Goal: Task Accomplishment & Management: Manage account settings

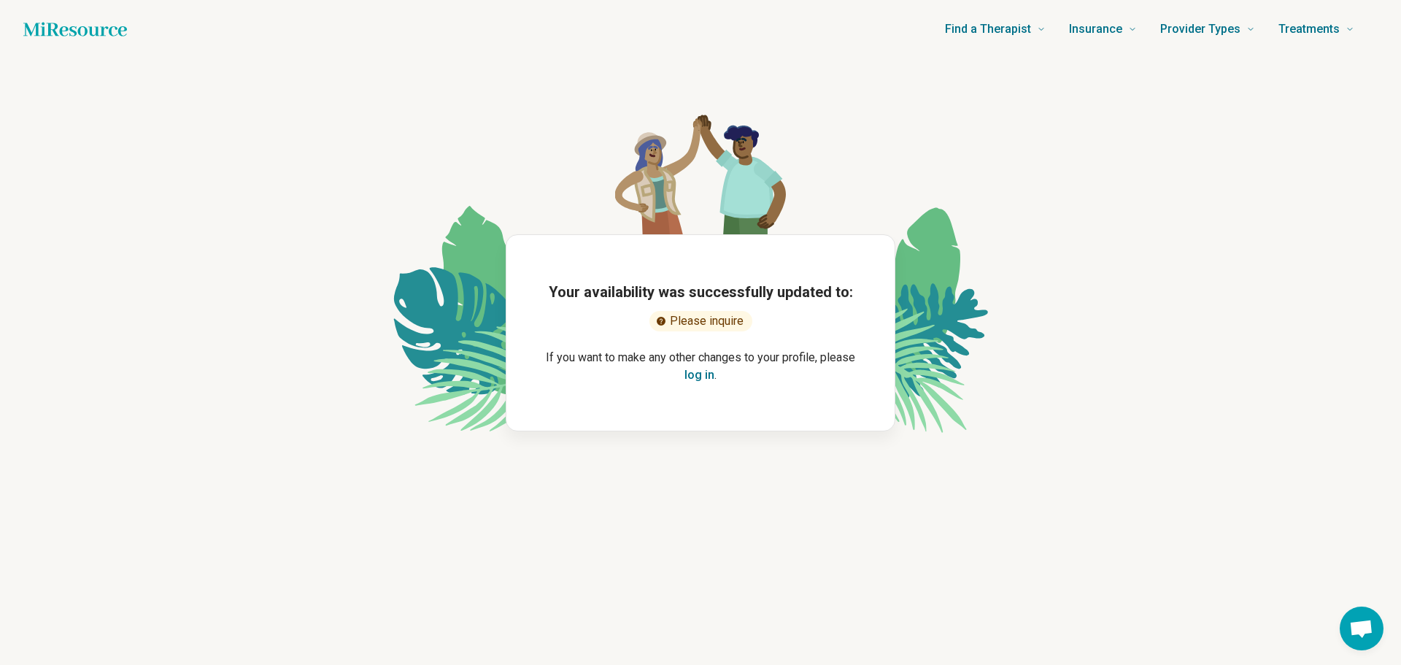
click at [704, 372] on button "log in" at bounding box center [700, 375] width 30 height 18
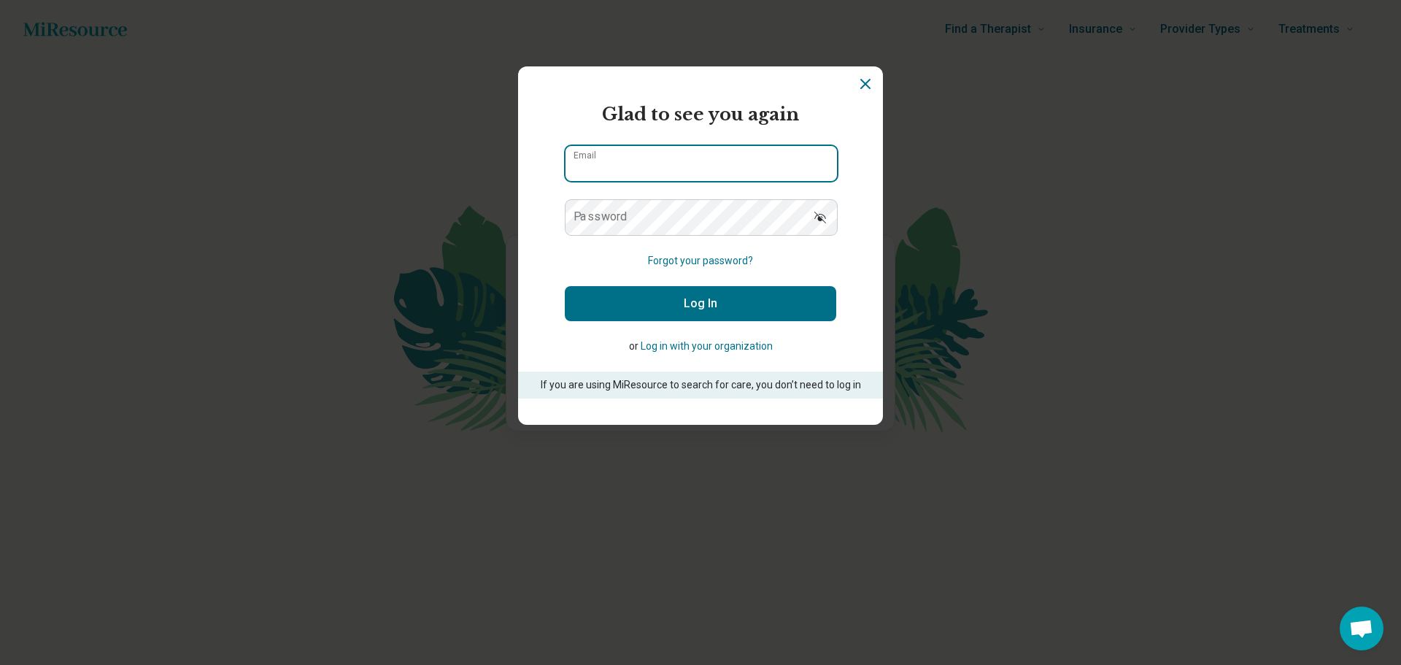
type input "**********"
click at [696, 301] on button "Log In" at bounding box center [700, 303] width 271 height 35
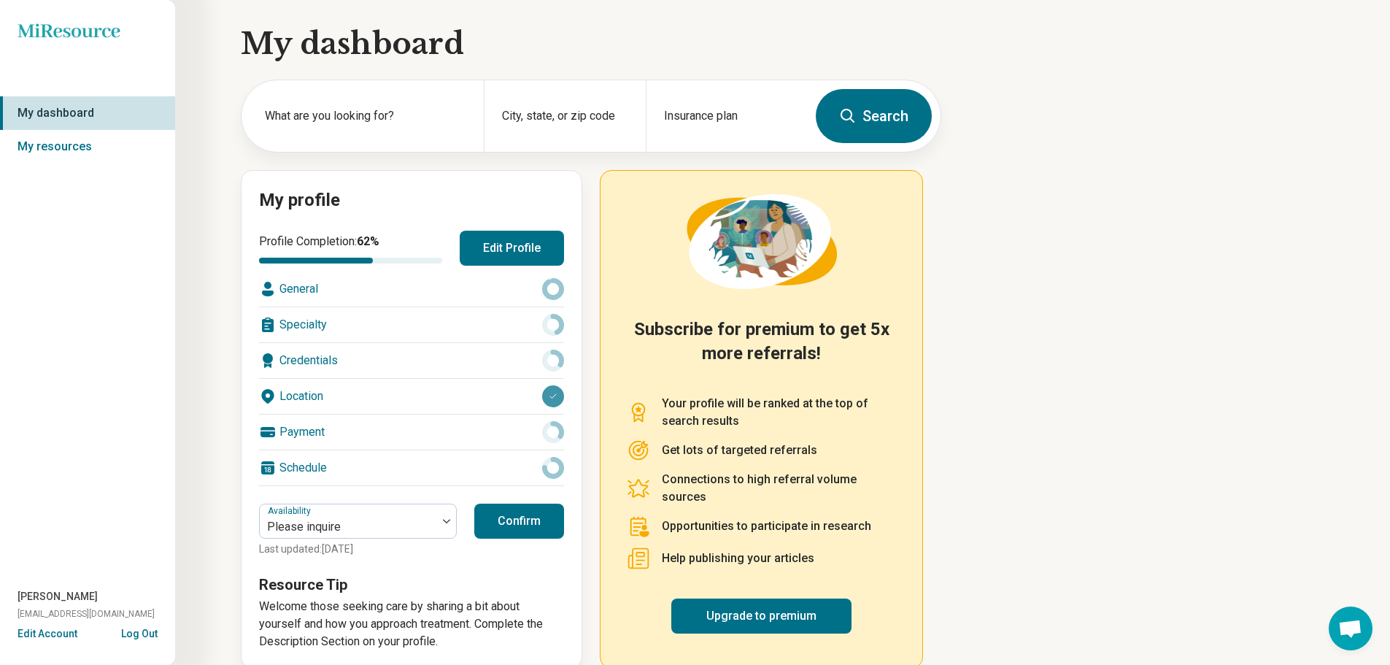
click at [521, 251] on button "Edit Profile" at bounding box center [512, 248] width 104 height 35
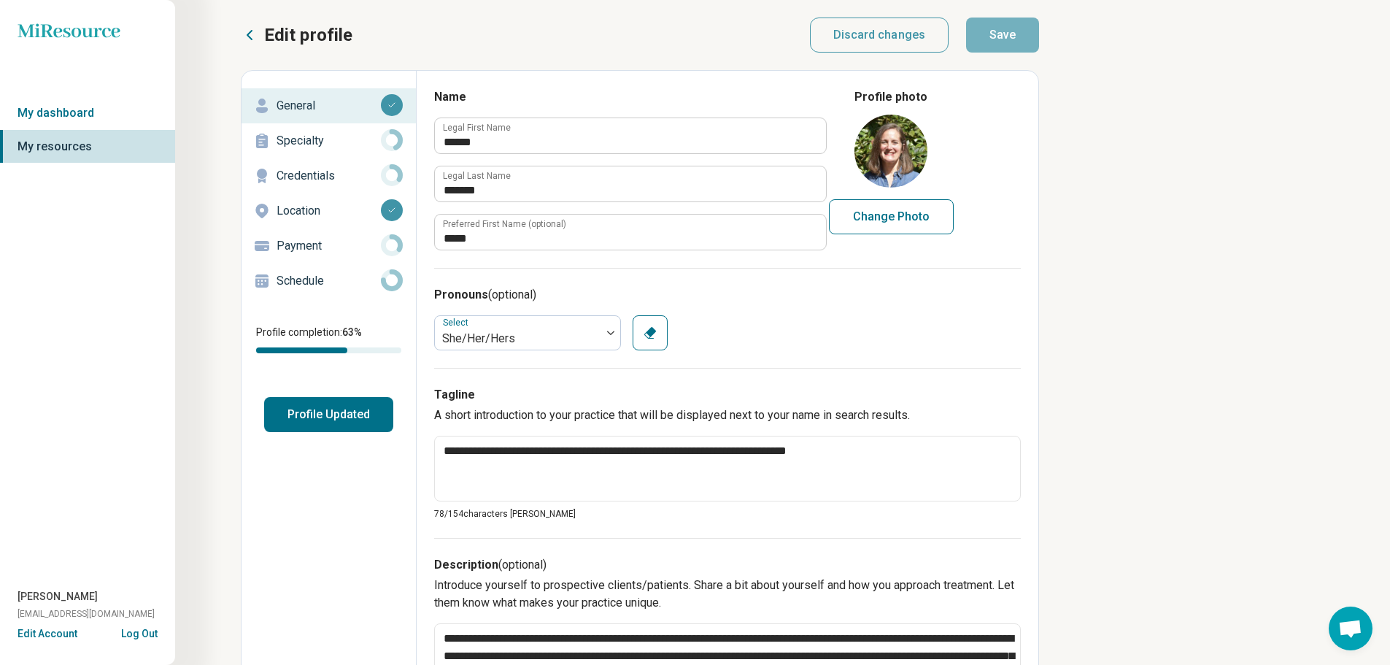
click at [342, 415] on button "Profile Updated" at bounding box center [328, 414] width 129 height 35
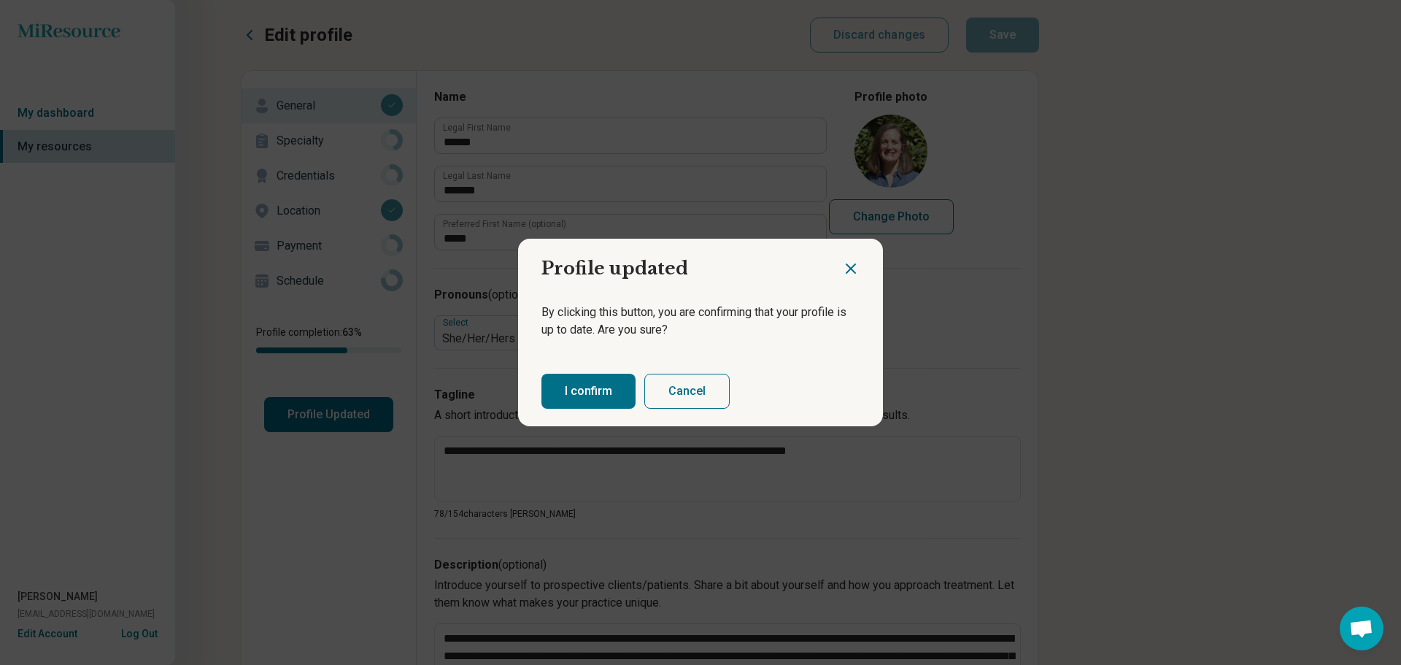
click at [842, 267] on icon "Close dialog" at bounding box center [851, 269] width 18 height 18
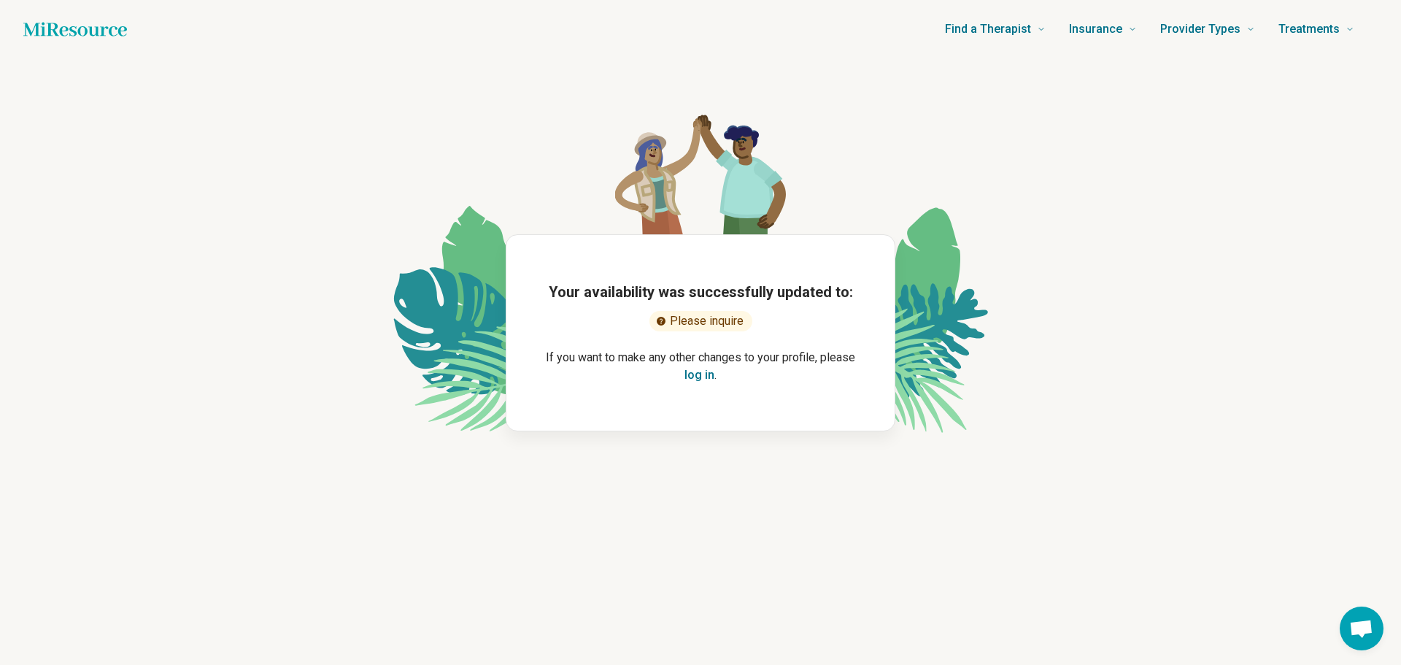
click at [701, 378] on button "log in" at bounding box center [700, 375] width 30 height 18
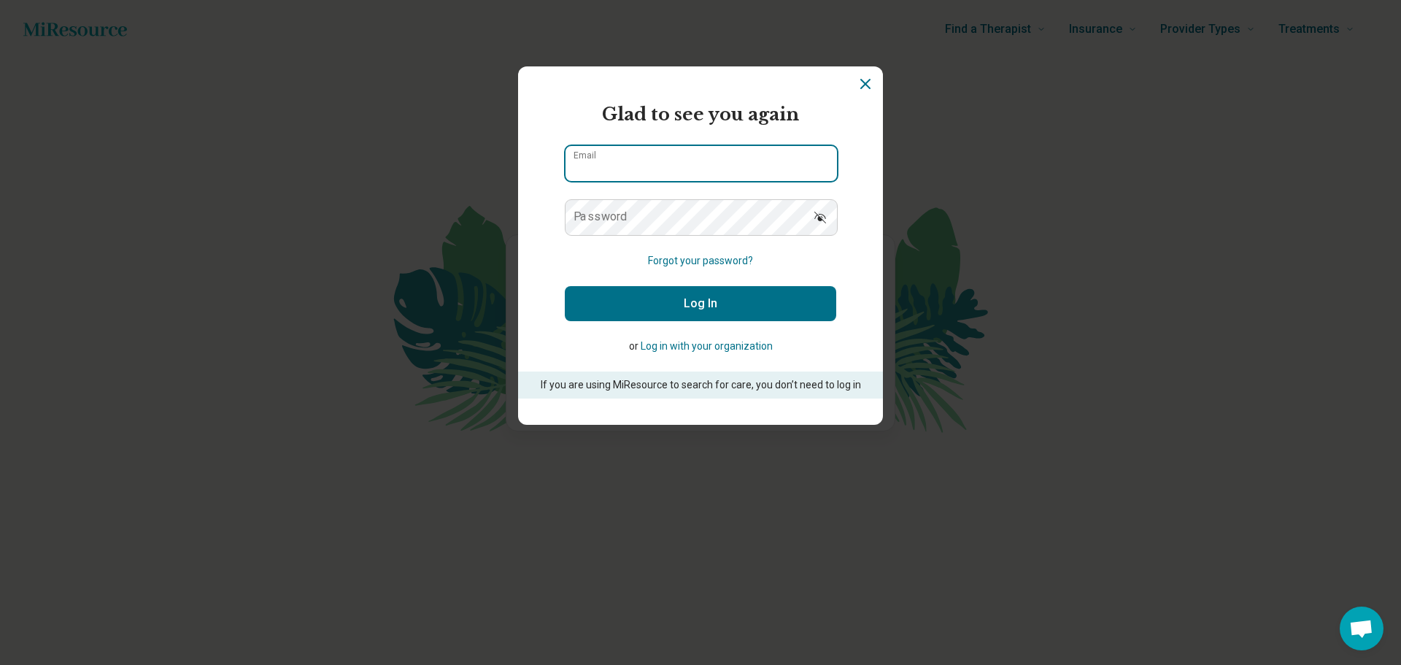
type input "**********"
click at [696, 306] on button "Log In" at bounding box center [700, 303] width 271 height 35
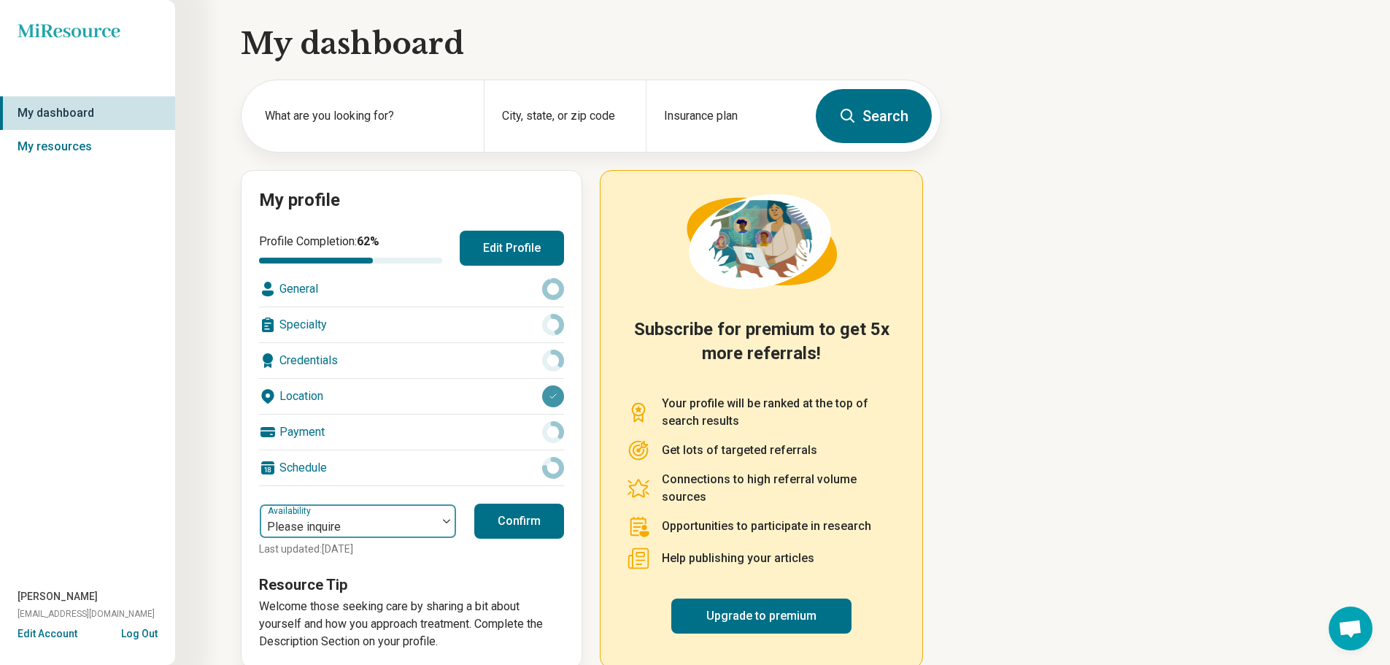
click at [445, 523] on img at bounding box center [446, 521] width 7 height 4
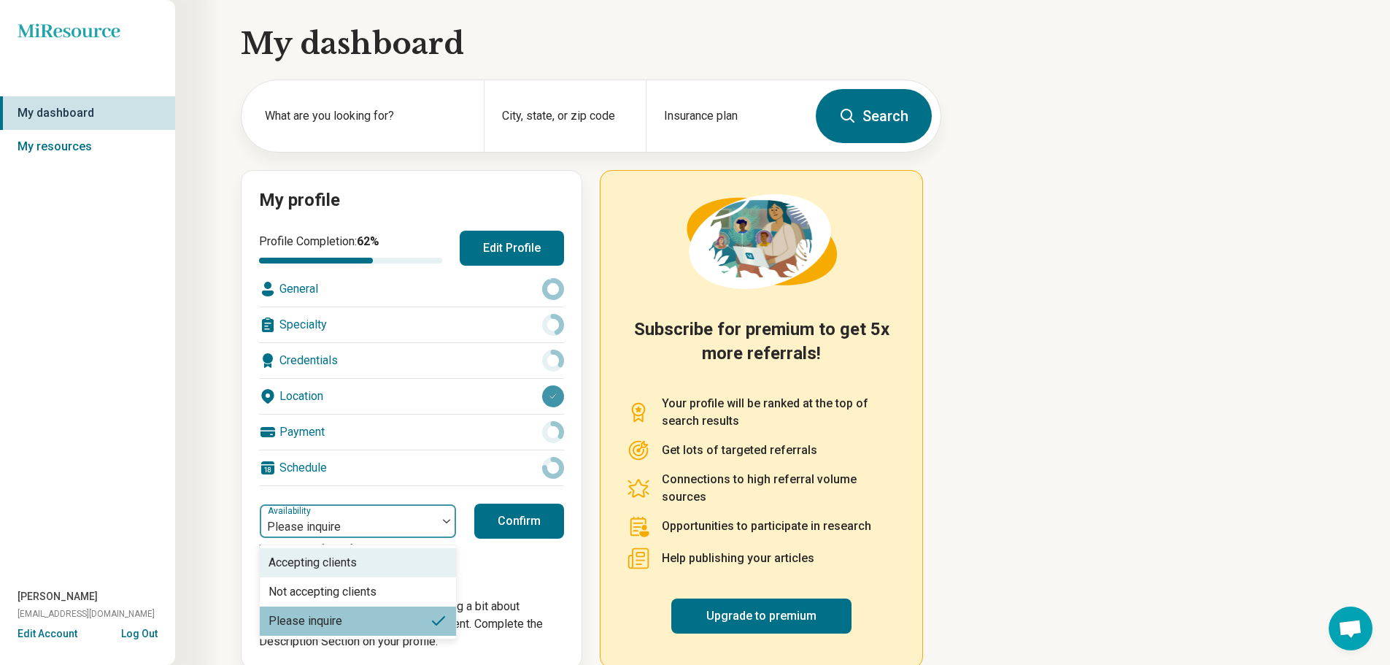
click at [344, 564] on div "Accepting clients" at bounding box center [313, 563] width 88 height 18
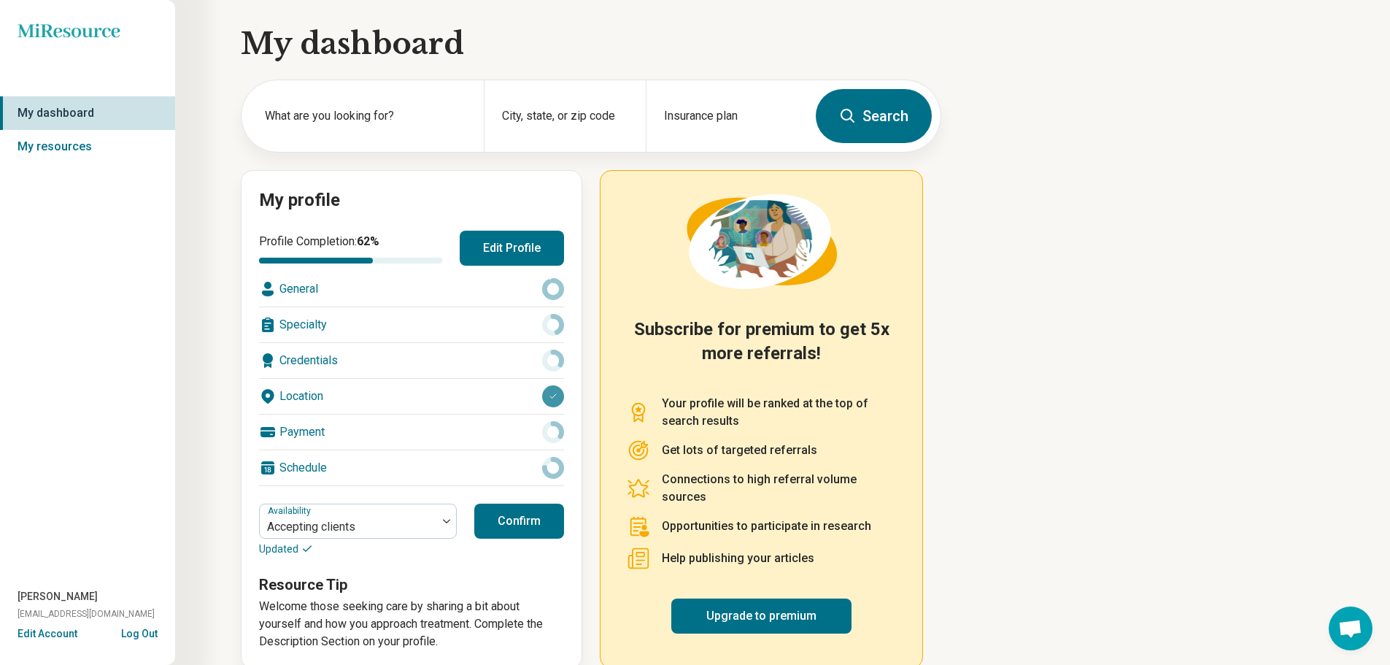
click at [526, 517] on button "Confirm" at bounding box center [519, 521] width 90 height 35
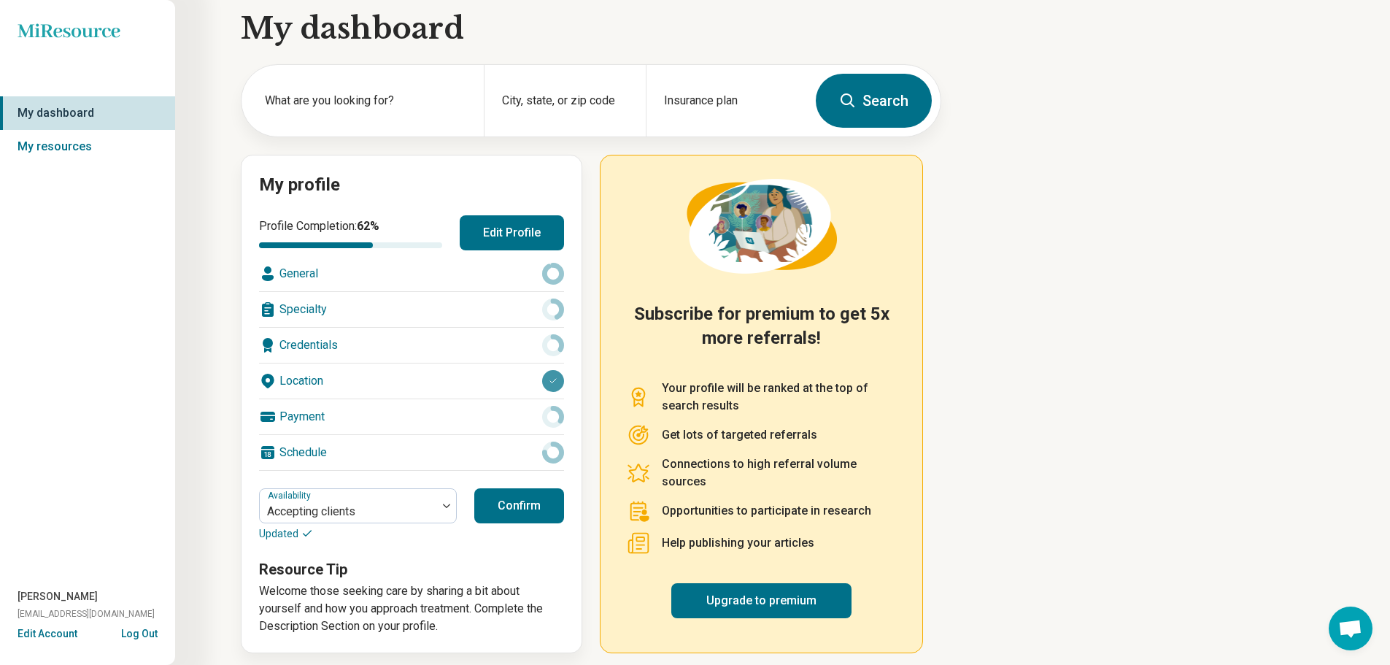
scroll to position [24, 0]
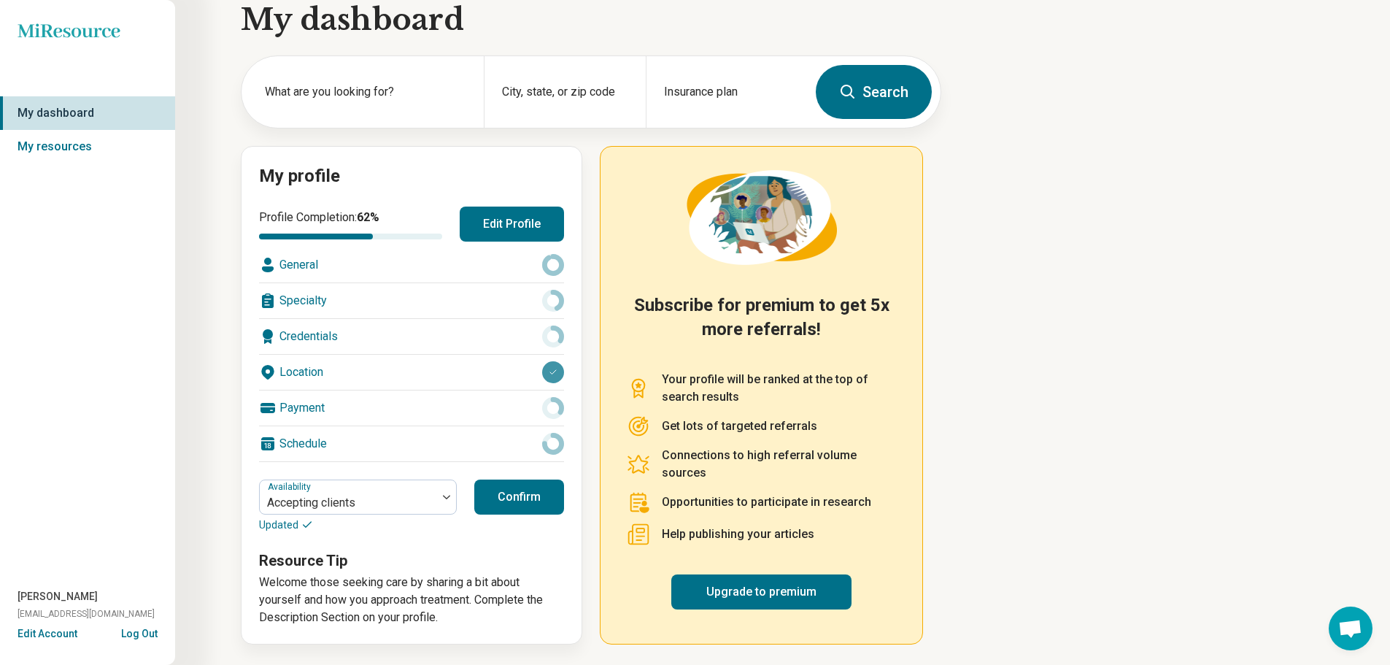
click at [528, 494] on button "Confirm" at bounding box center [519, 497] width 90 height 35
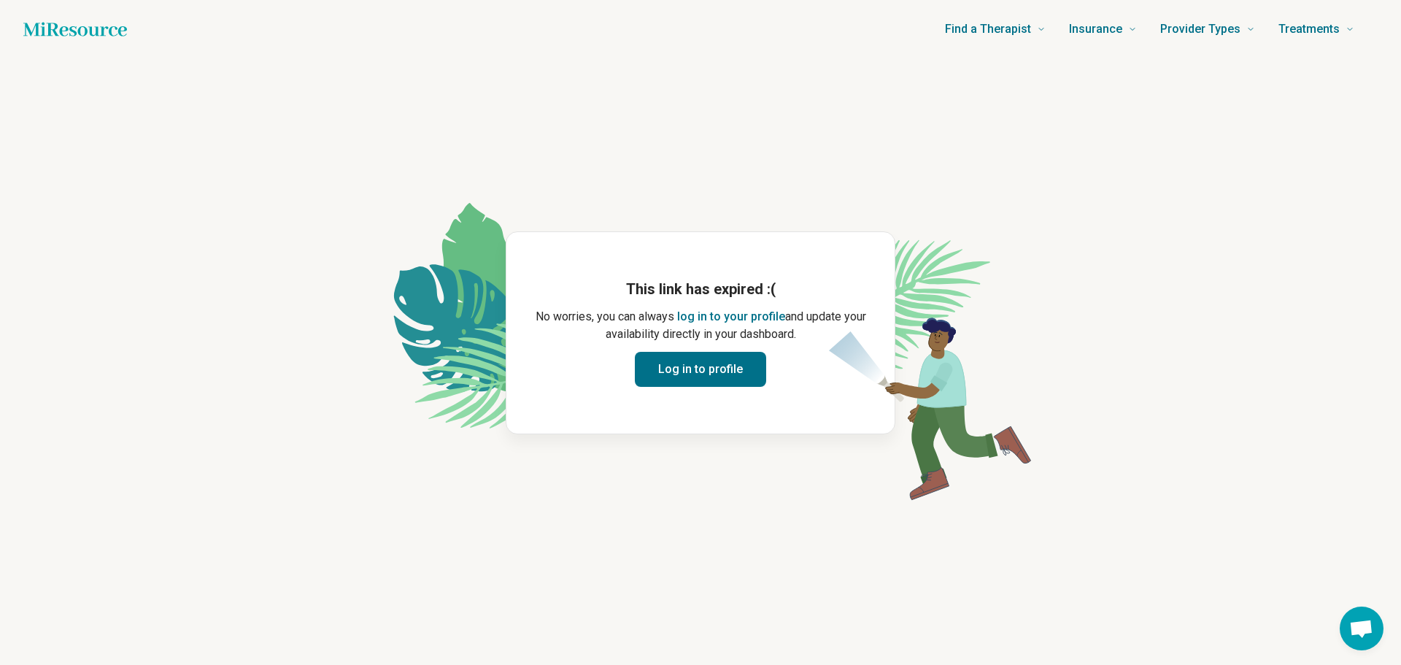
click at [728, 369] on button "Log in to profile" at bounding box center [700, 369] width 131 height 35
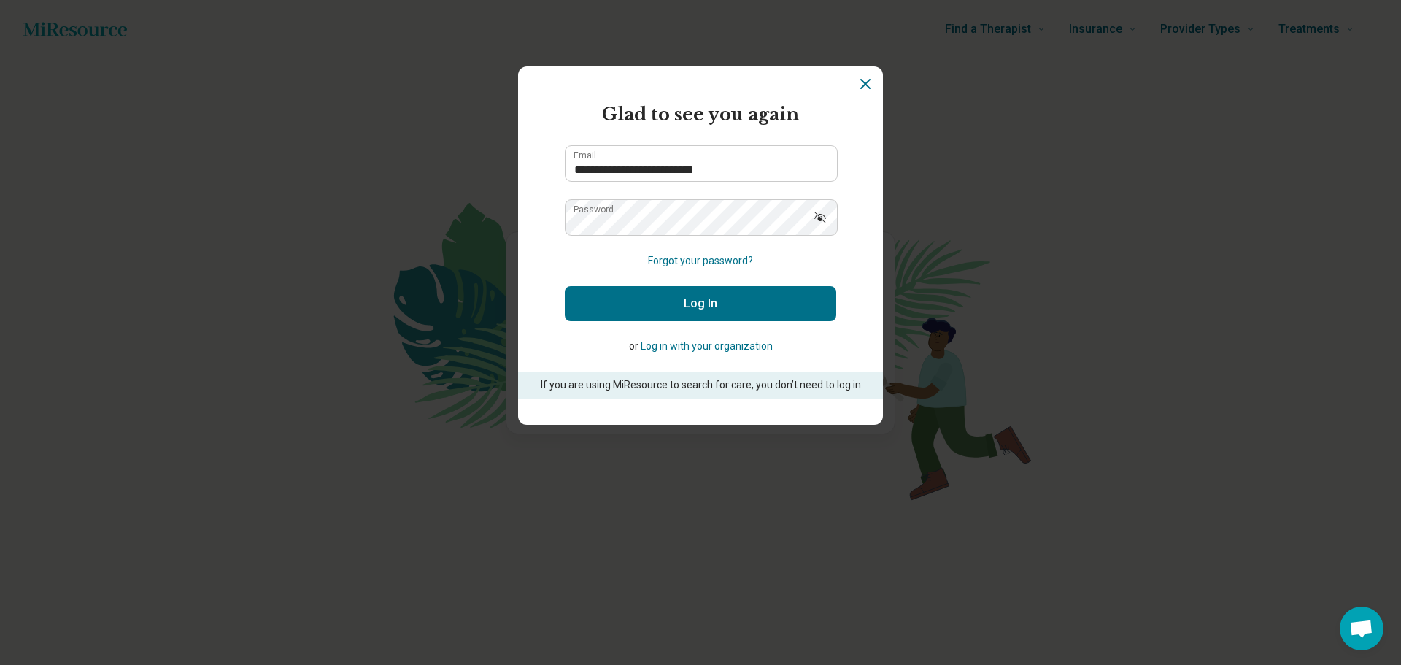
click at [678, 305] on button "Log In" at bounding box center [700, 303] width 271 height 35
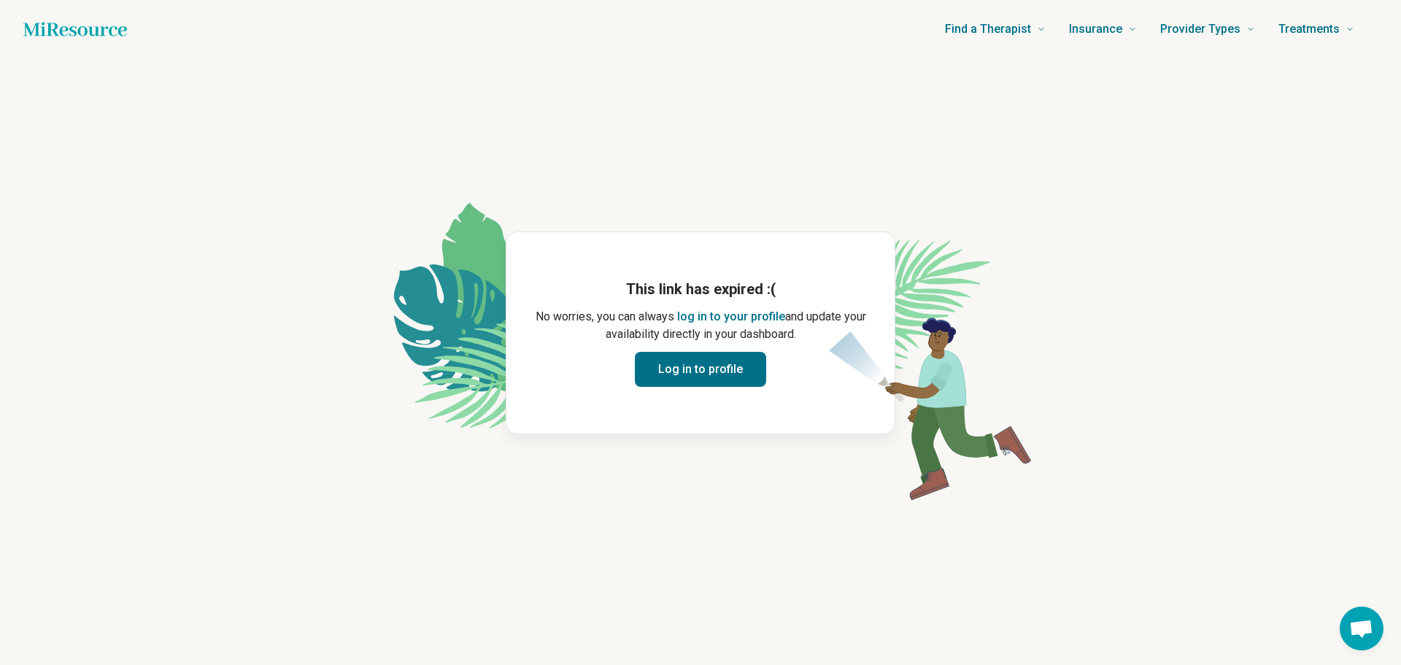
click at [719, 368] on button "Log in to profile" at bounding box center [700, 369] width 131 height 35
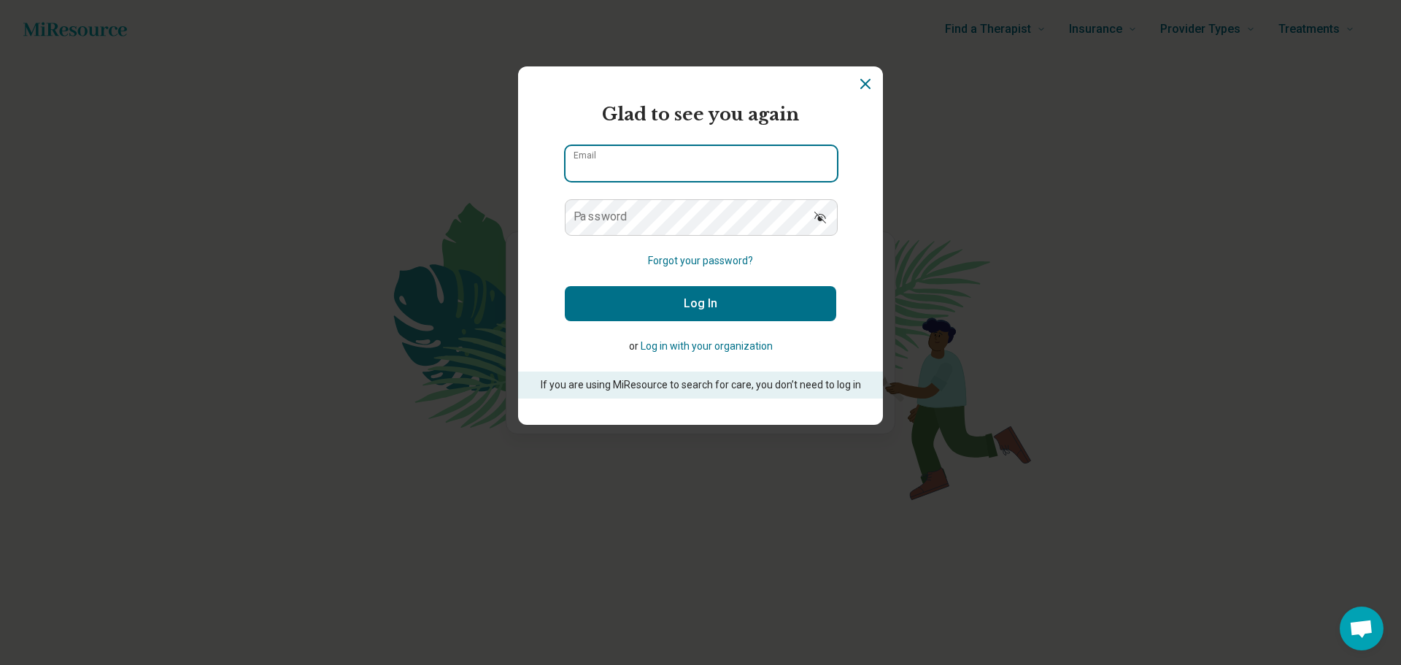
type input "**********"
click at [685, 306] on button "Log In" at bounding box center [700, 303] width 271 height 35
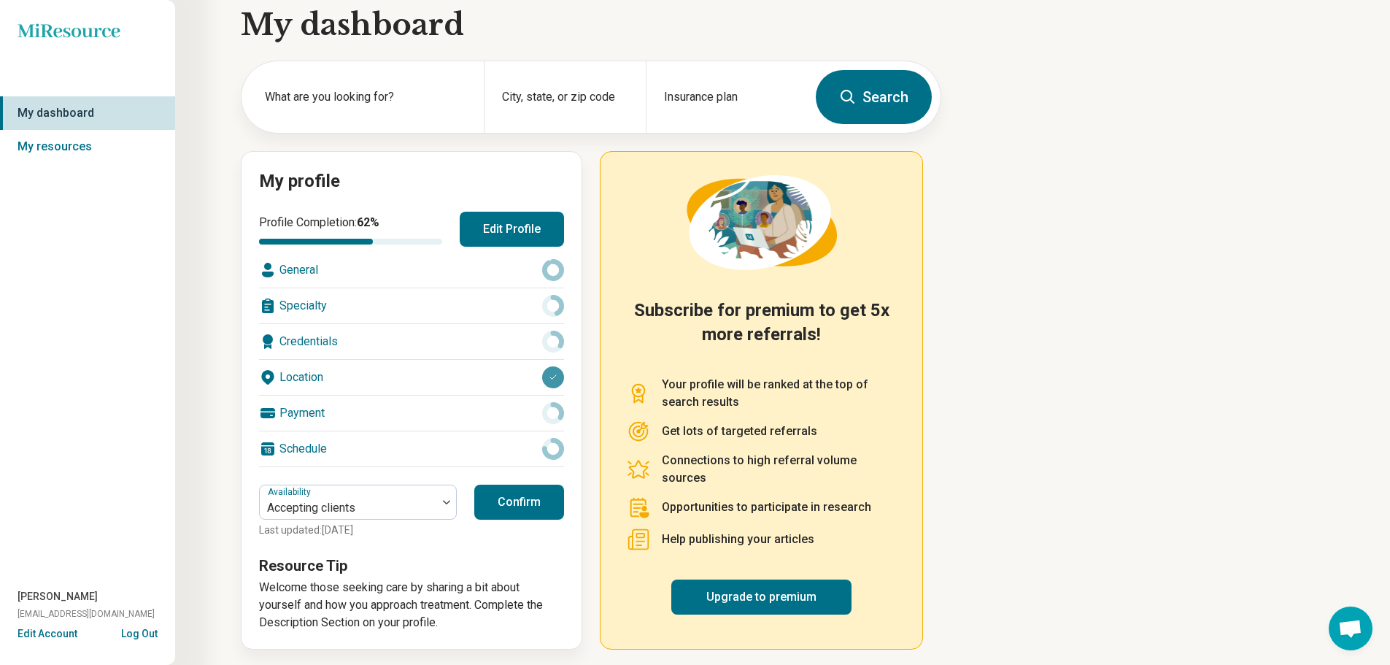
scroll to position [24, 0]
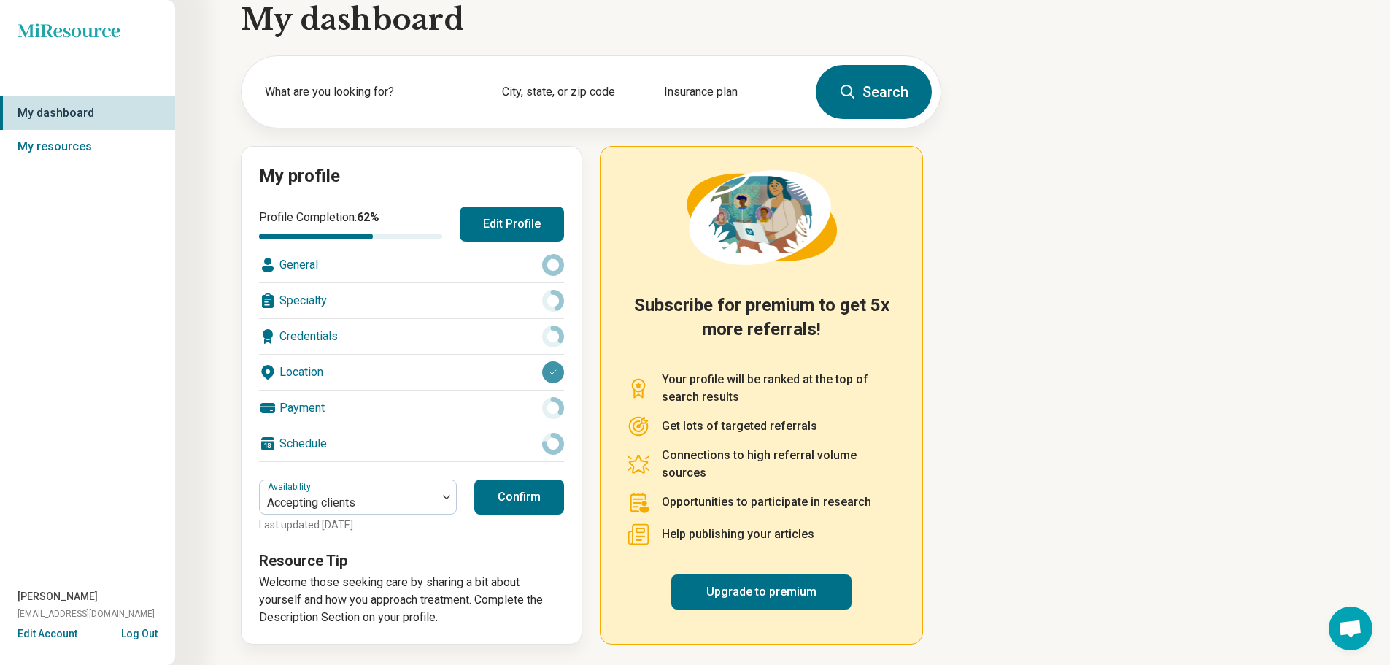
click at [526, 490] on button "Confirm" at bounding box center [519, 497] width 90 height 35
